Goal: Task Accomplishment & Management: Complete application form

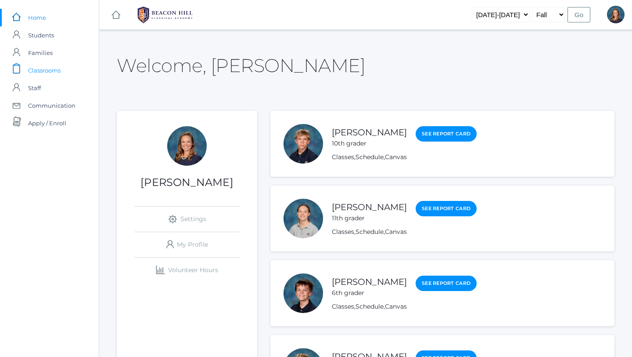
click at [46, 68] on span "Classrooms" at bounding box center [44, 70] width 32 height 18
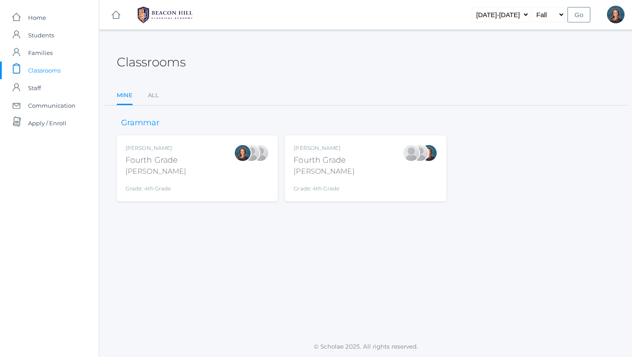
click at [220, 162] on div "[PERSON_NAME] Fourth Grade [PERSON_NAME] Grade: 4th Grade 04LA" at bounding box center [198, 168] width 144 height 48
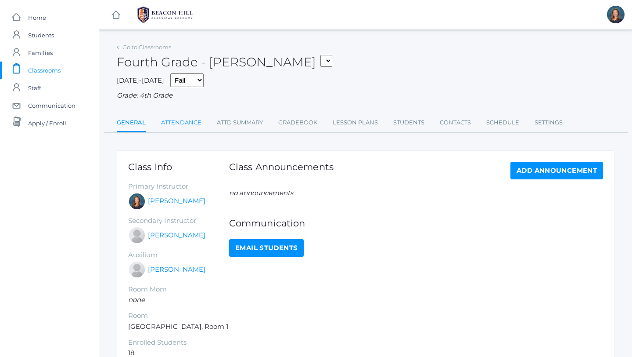
click at [192, 122] on link "Attendance" at bounding box center [181, 123] width 40 height 18
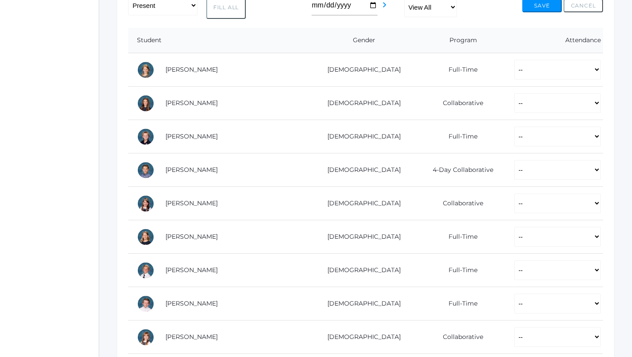
scroll to position [164, 0]
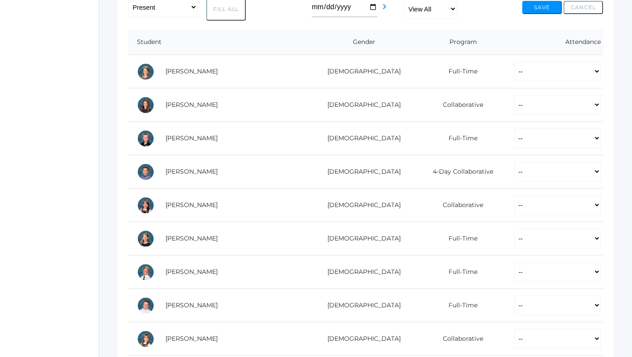
click at [220, 9] on button "Fill All" at bounding box center [226, 8] width 40 height 23
select select "P"
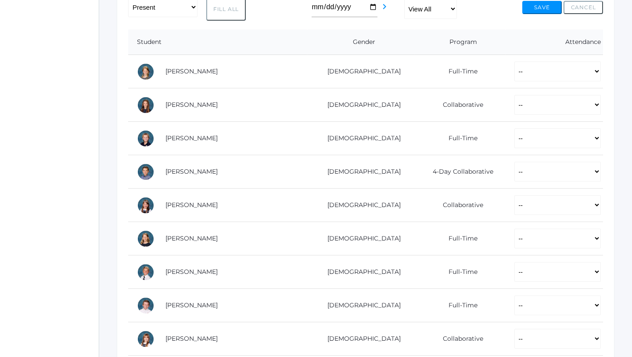
select select "P"
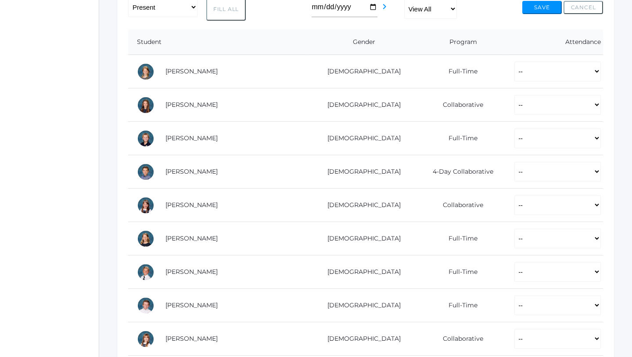
select select "P"
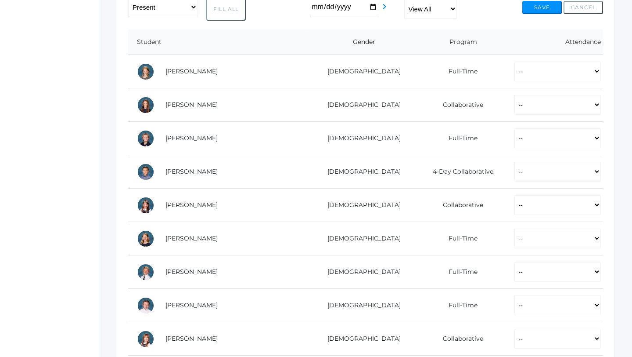
select select "P"
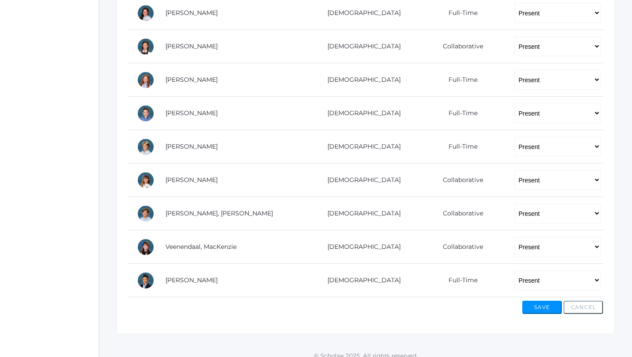
scroll to position [532, 0]
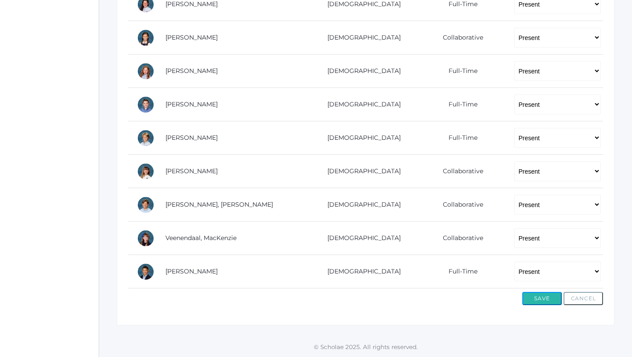
click at [530, 300] on button "Save" at bounding box center [543, 298] width 40 height 13
